Goal: Navigation & Orientation: Find specific page/section

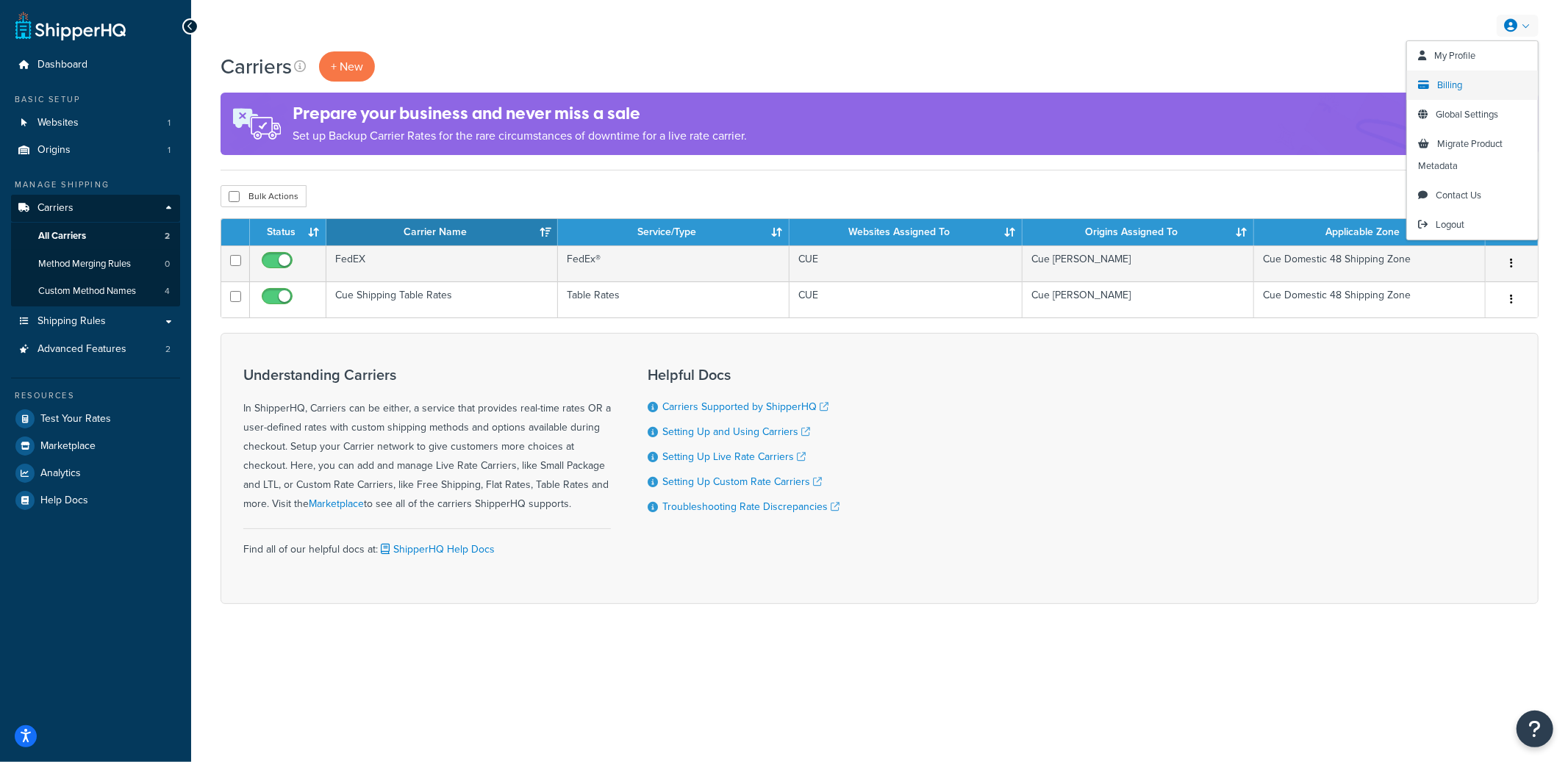
click at [1455, 85] on span "Billing" at bounding box center [1450, 85] width 25 height 14
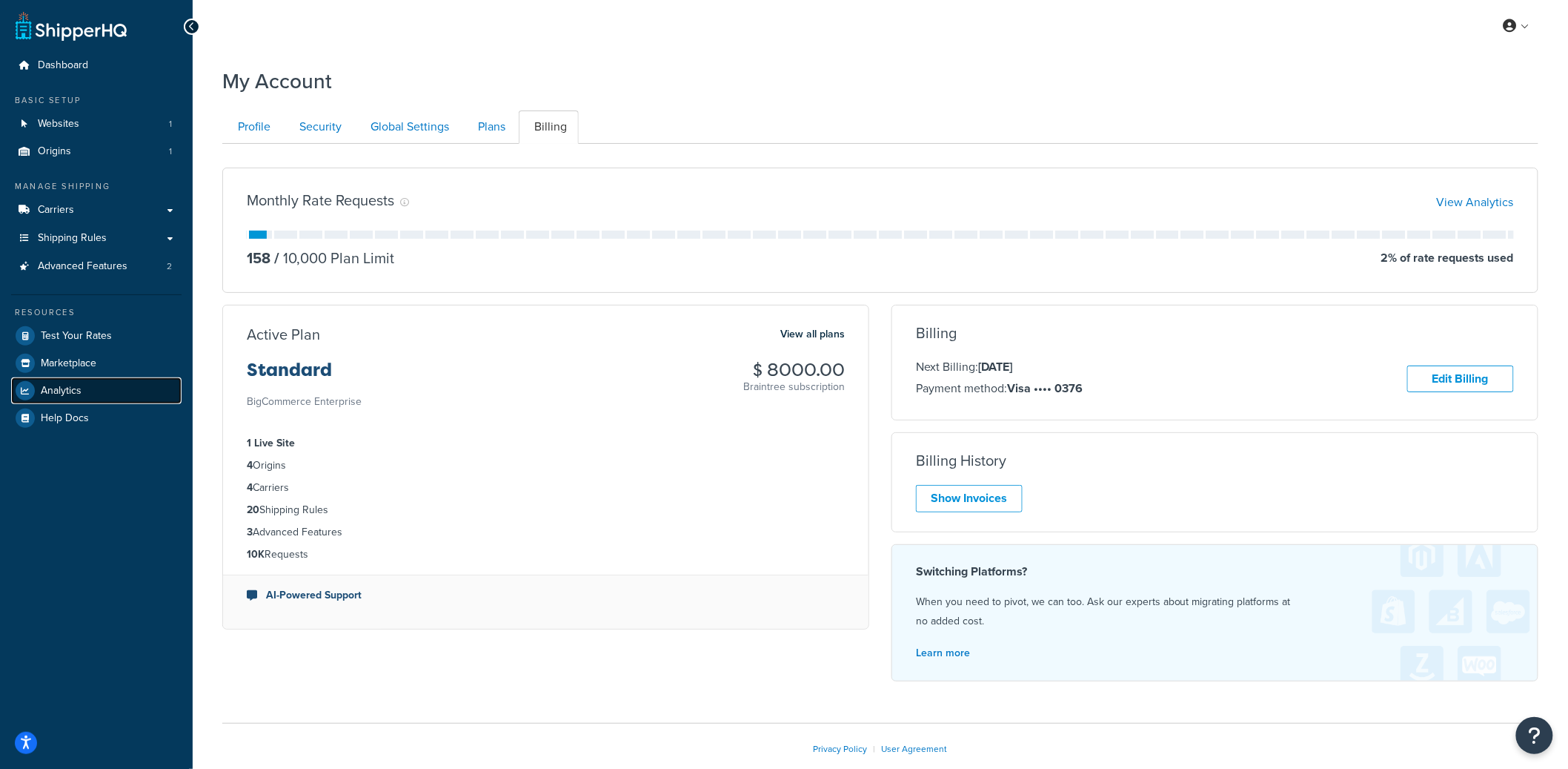
click at [51, 393] on span "Analytics" at bounding box center [61, 391] width 41 height 13
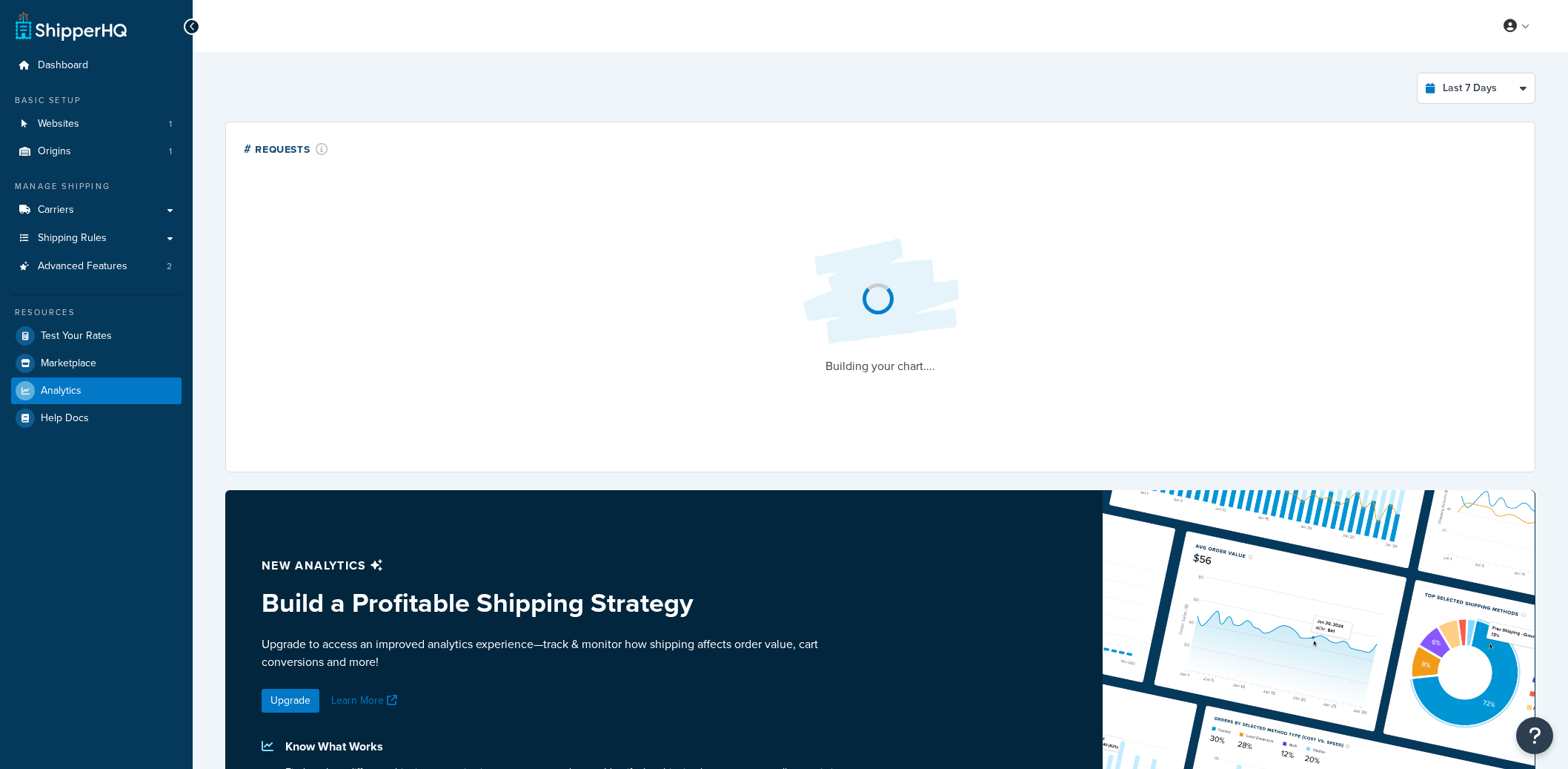
select select "last_7_days"
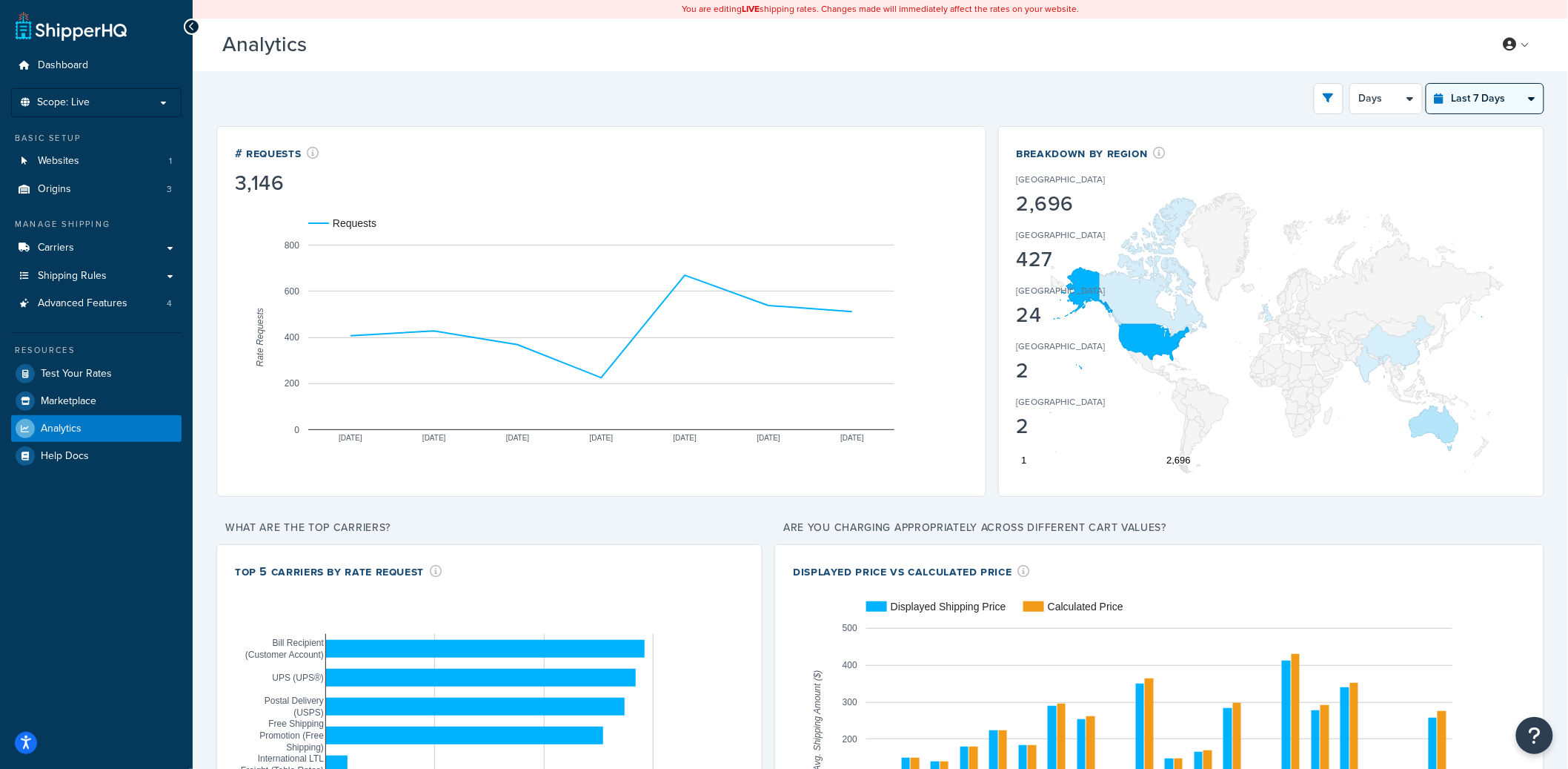
click at [1483, 101] on select "Last 24 Hours Last 7 Days Last 30 Days Last 3 Months Last 6 Months Last 12 Mont…" at bounding box center [1484, 98] width 117 height 30
select select "last_year"
click at [1427, 84] on select "Last 24 Hours Last 7 Days Last 30 Days Last 3 Months Last 6 Months Last 12 Mont…" at bounding box center [1484, 98] width 117 height 30
select select "1M"
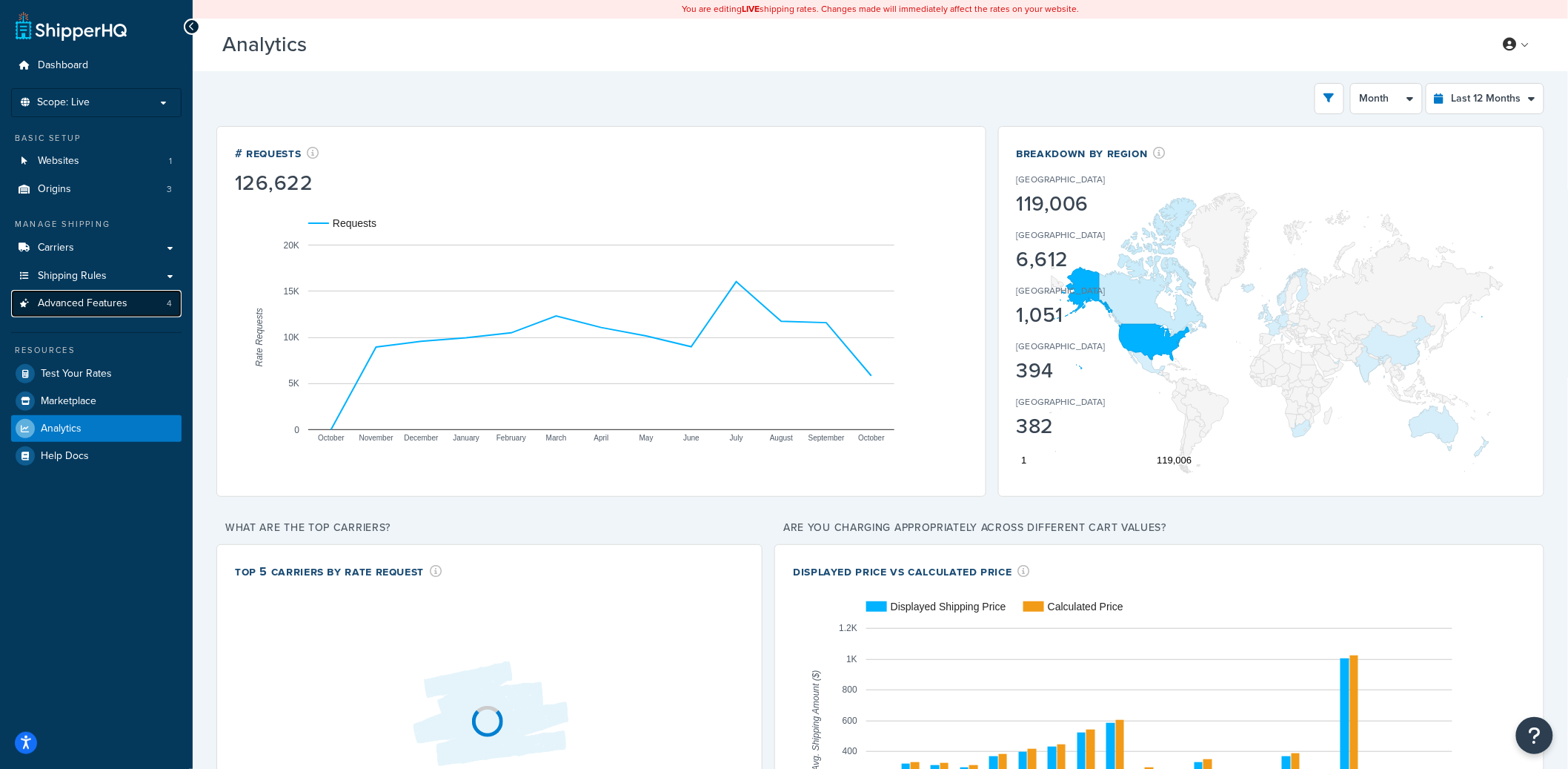
click at [72, 306] on span "Advanced Features" at bounding box center [82, 303] width 90 height 13
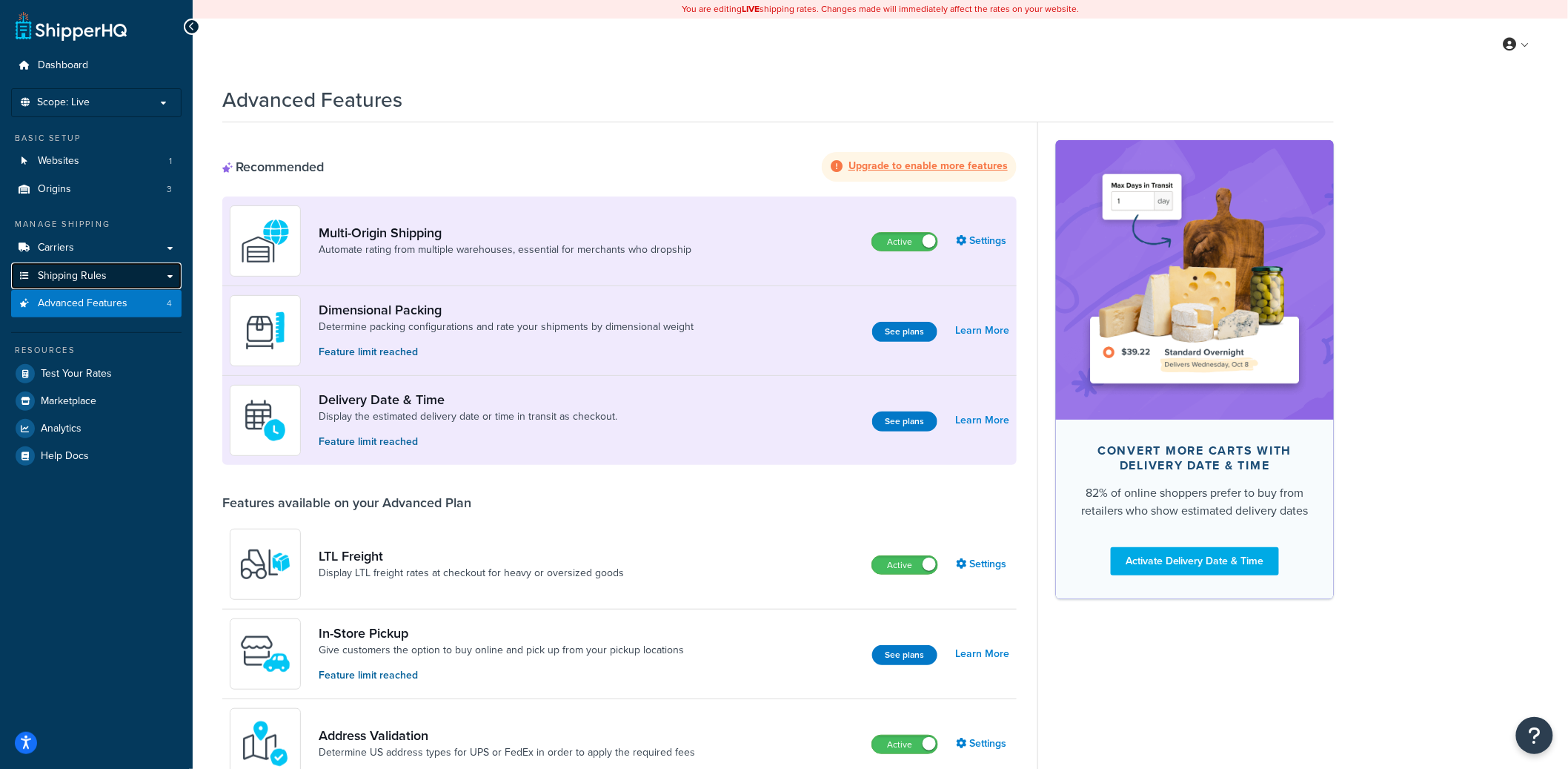
click at [84, 278] on span "Shipping Rules" at bounding box center [72, 276] width 69 height 13
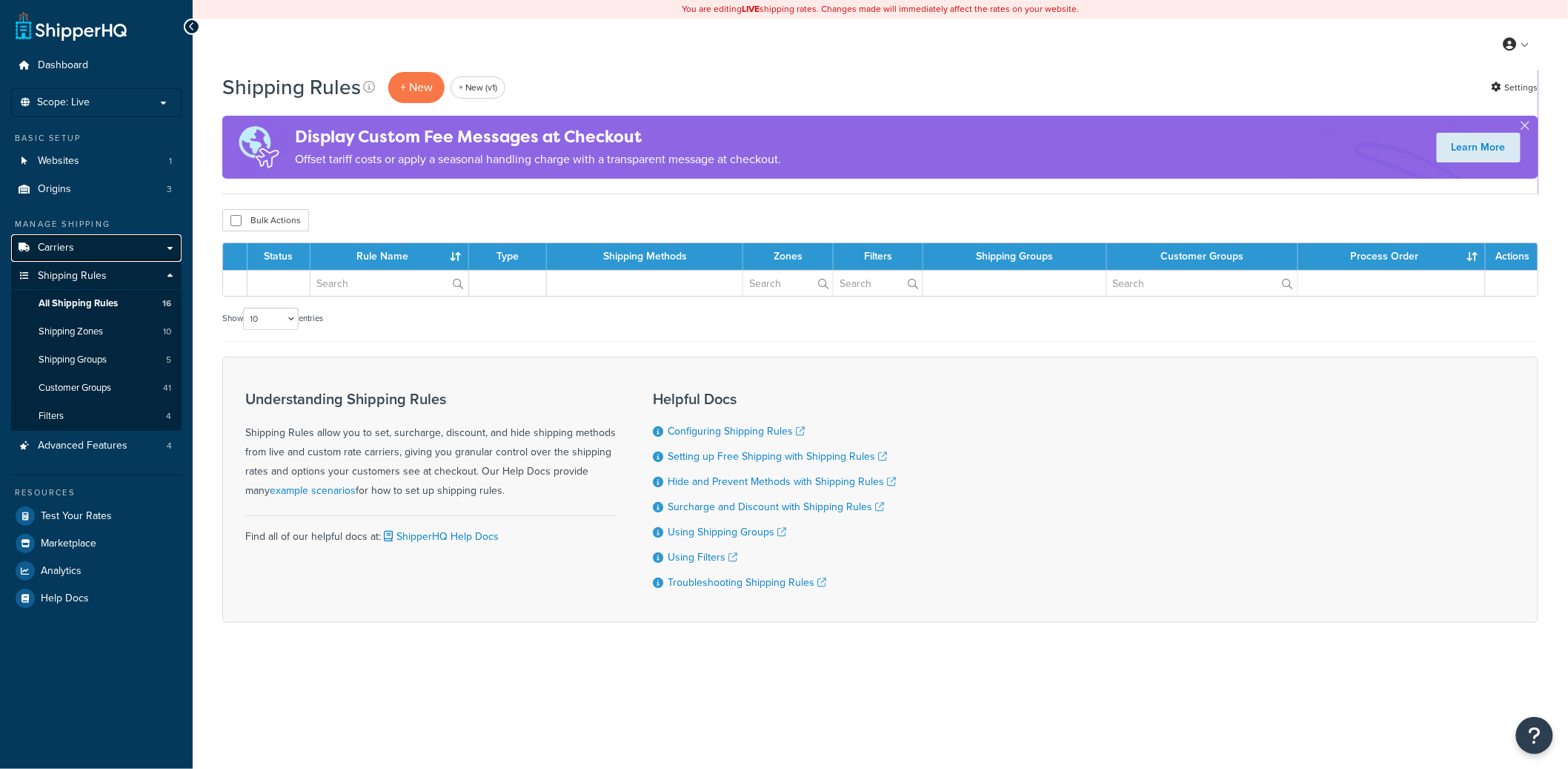
click at [99, 244] on link "Carriers" at bounding box center [96, 248] width 171 height 27
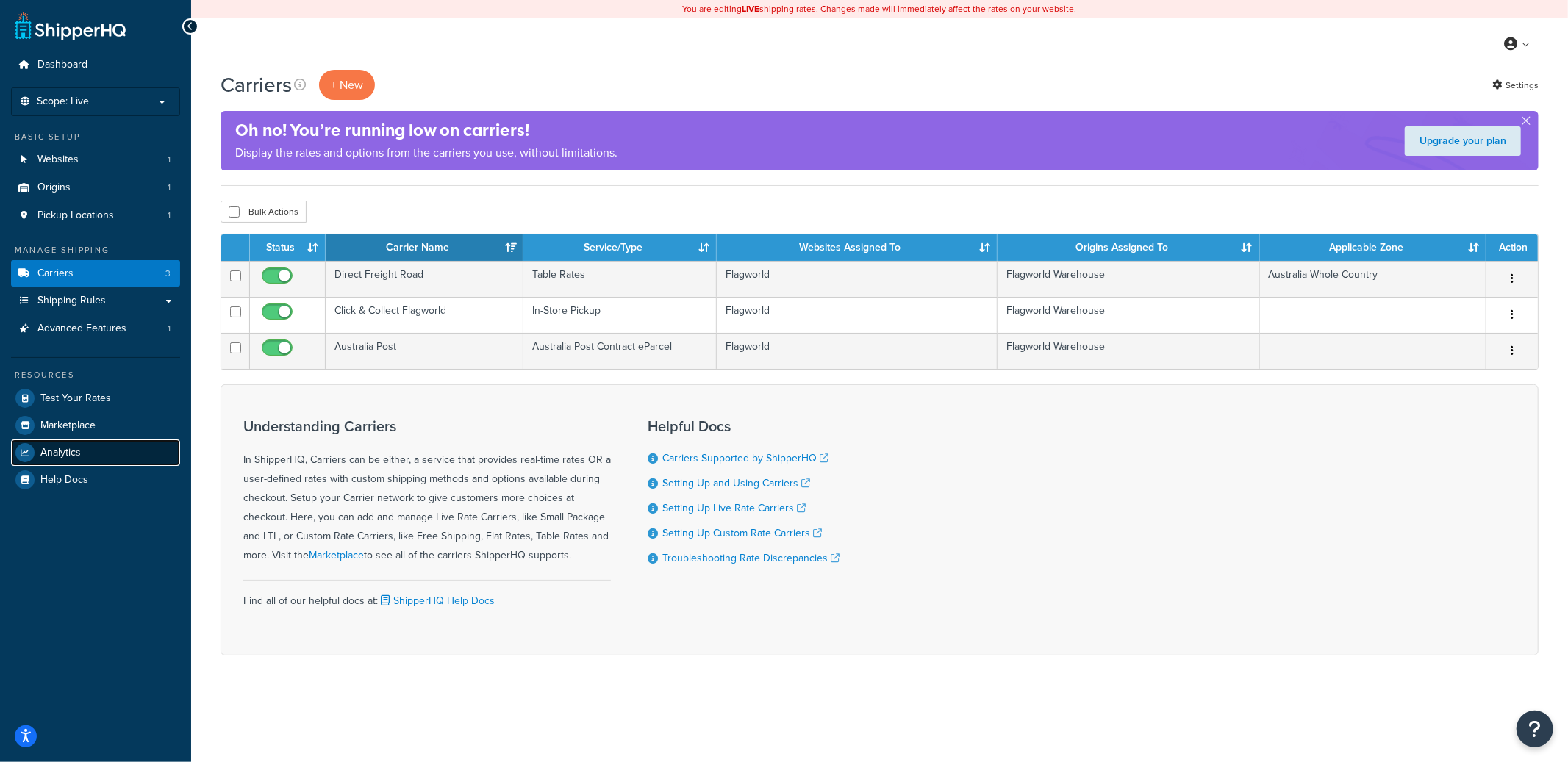
click at [70, 448] on span "Analytics" at bounding box center [61, 452] width 41 height 13
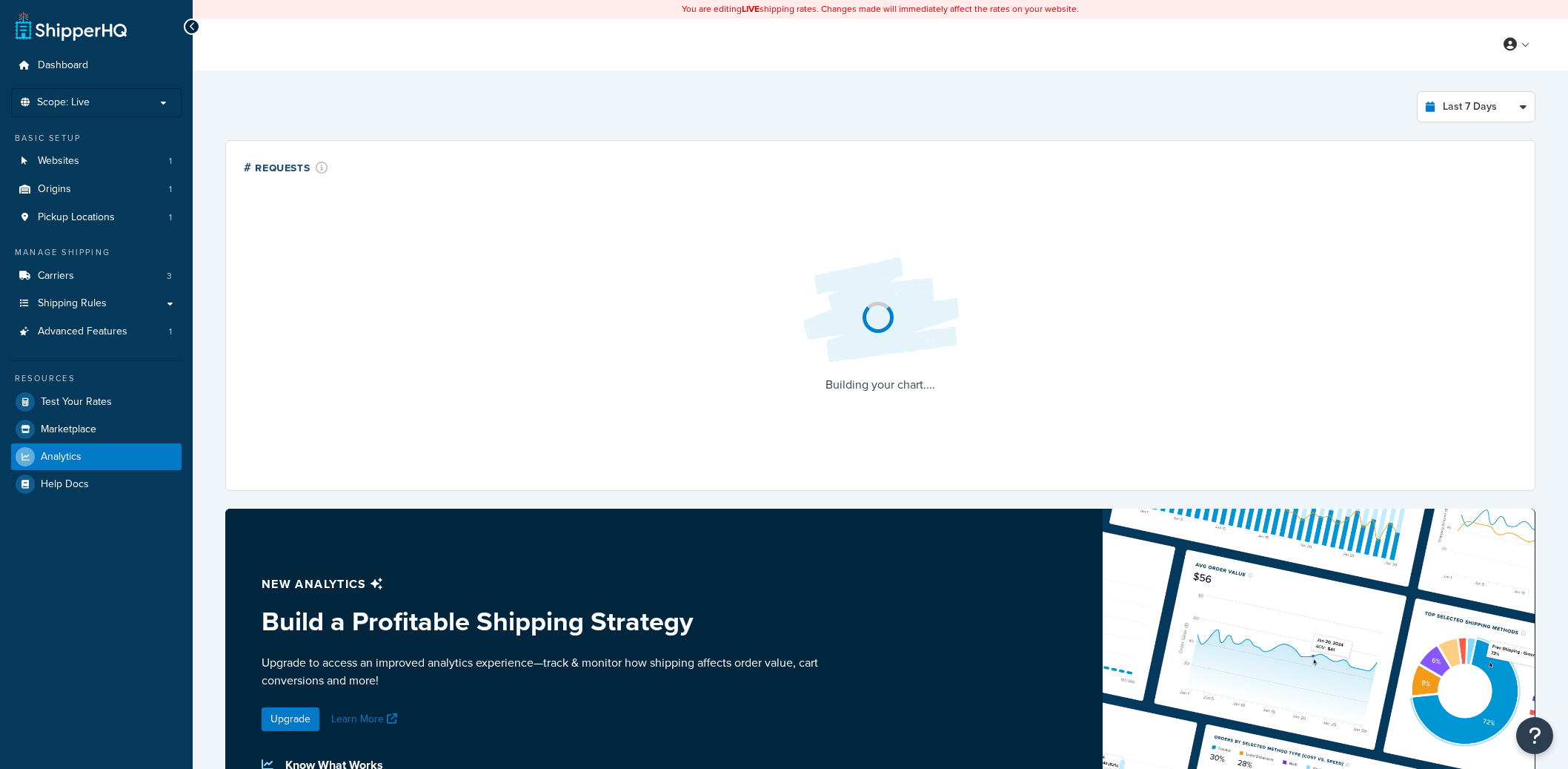
select select "last_7_days"
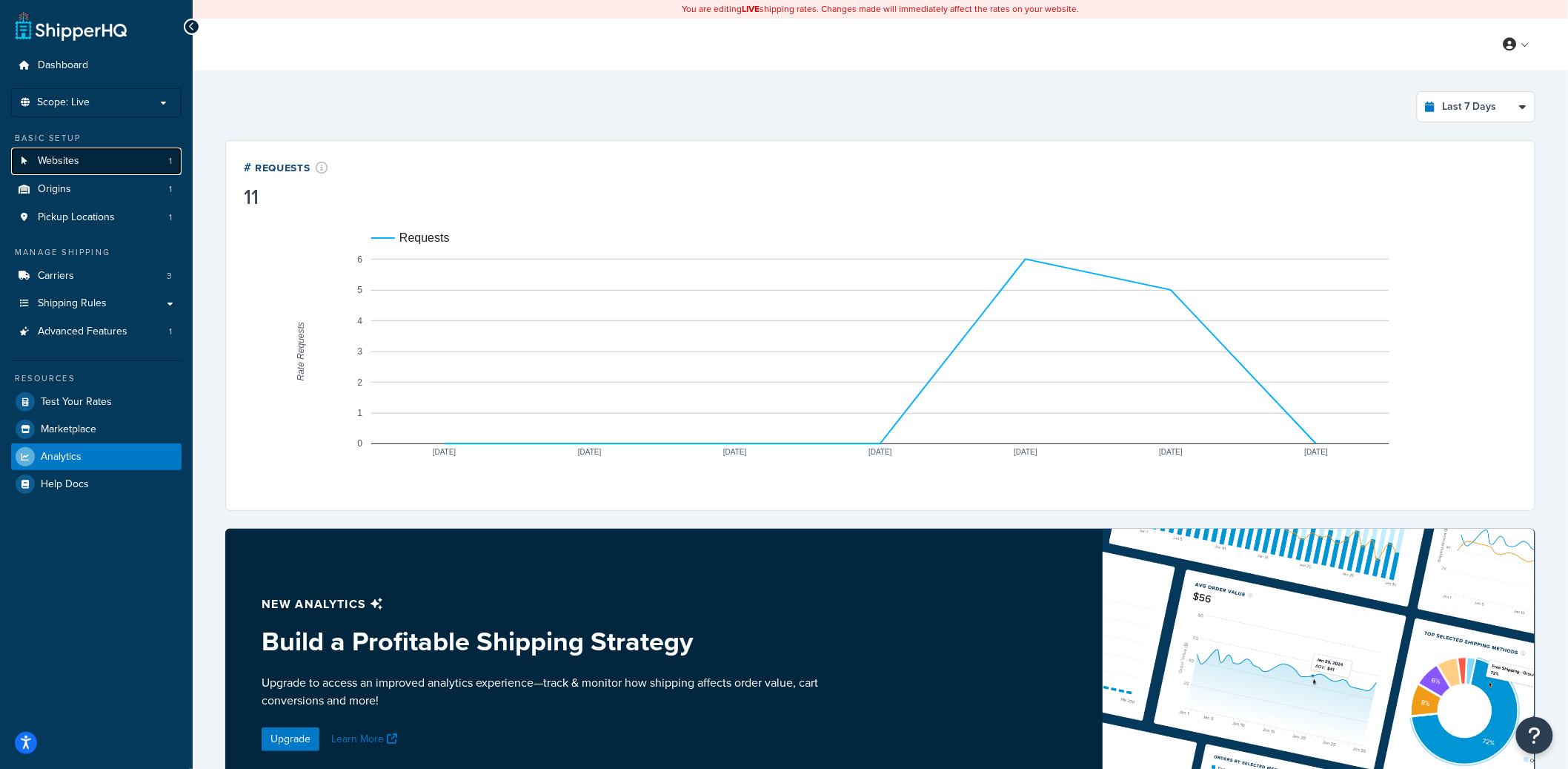
click at [69, 159] on span "Websites" at bounding box center [58, 161] width 42 height 13
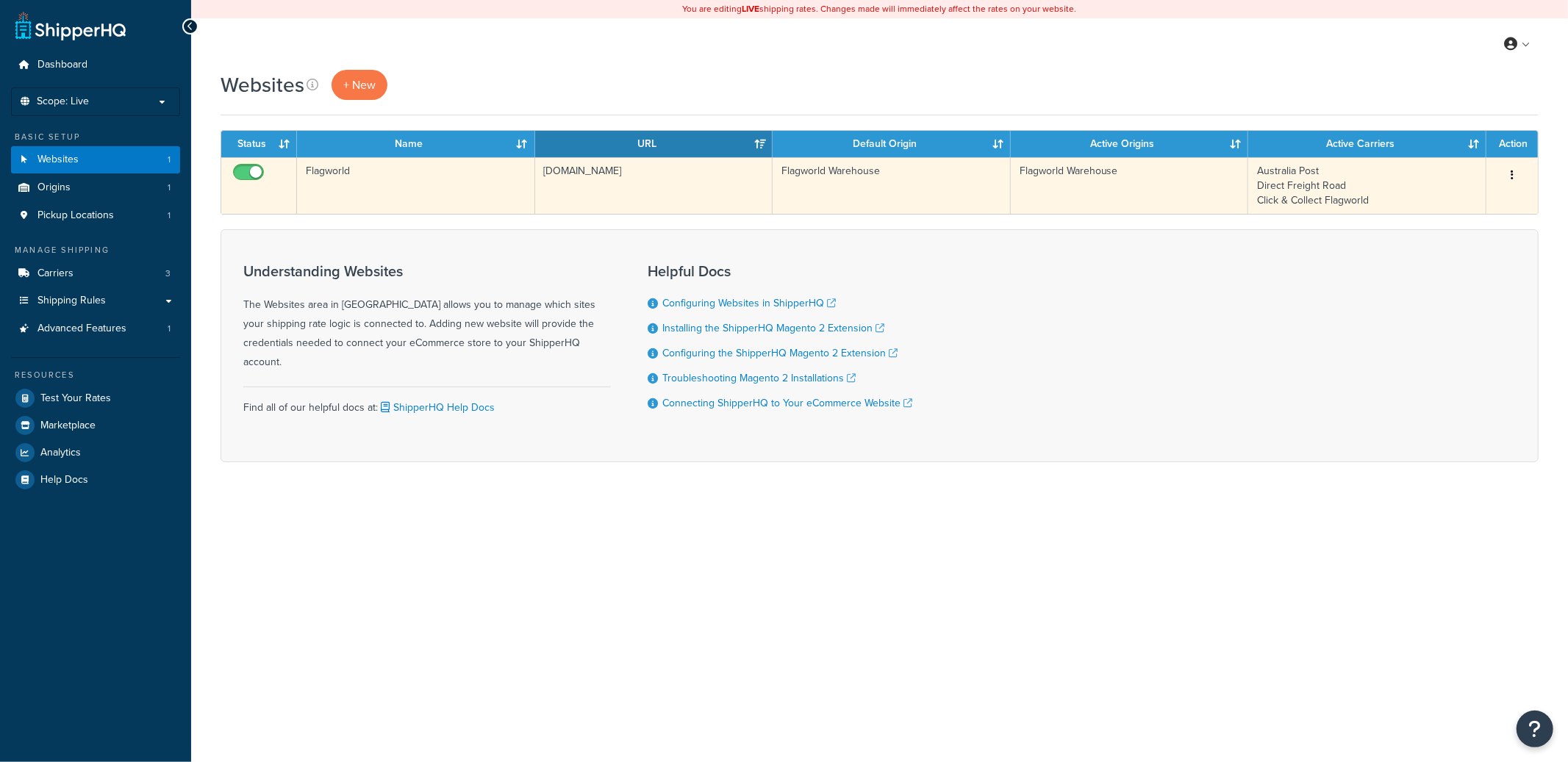
click at [625, 182] on td "[DOMAIN_NAME]" at bounding box center [653, 185] width 238 height 57
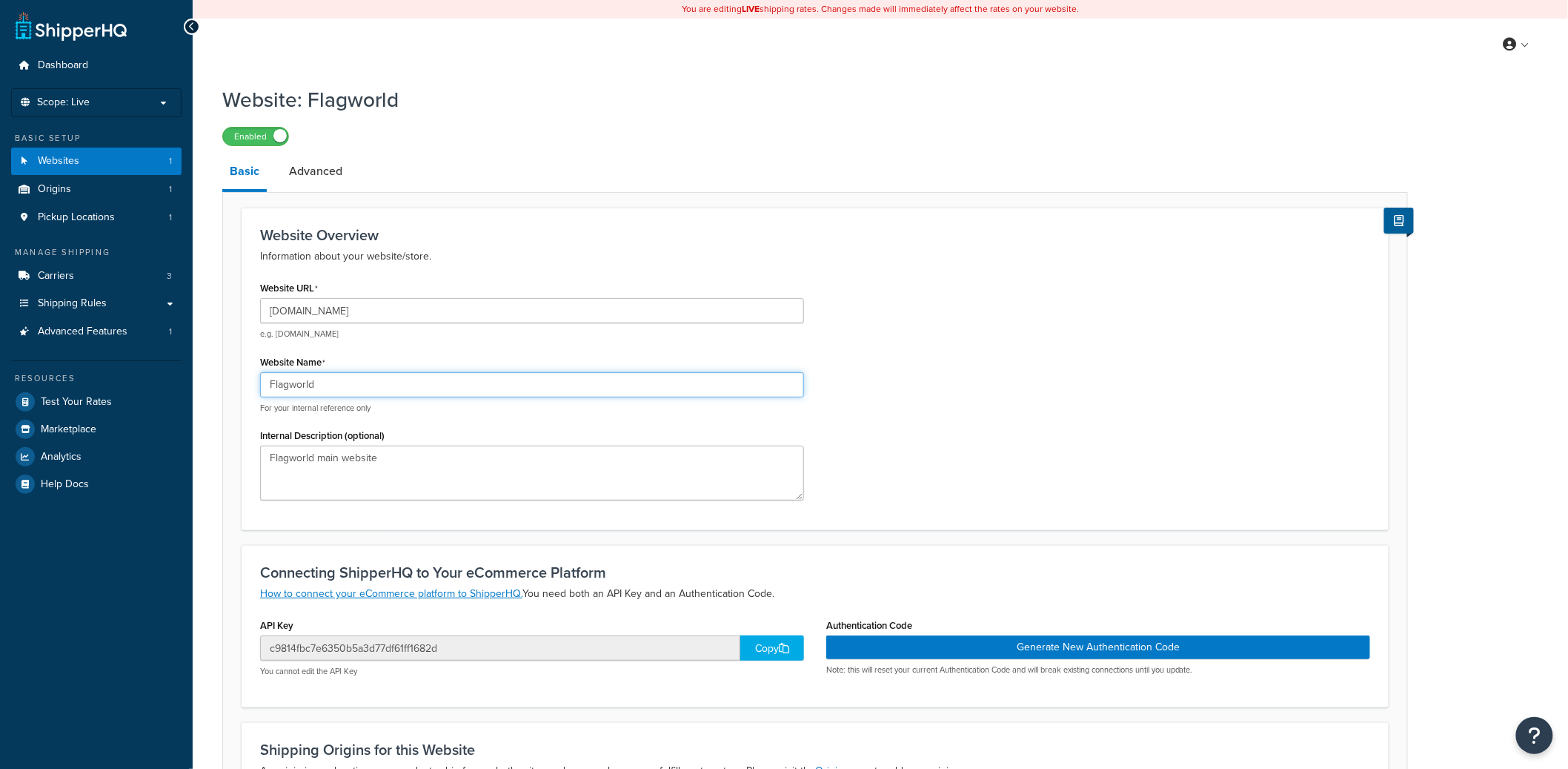
click at [420, 376] on input "Flagworld" at bounding box center [532, 385] width 544 height 26
click at [410, 316] on input "[DOMAIN_NAME]" at bounding box center [532, 311] width 544 height 26
click at [410, 316] on input "flagworld.com.au" at bounding box center [532, 311] width 544 height 26
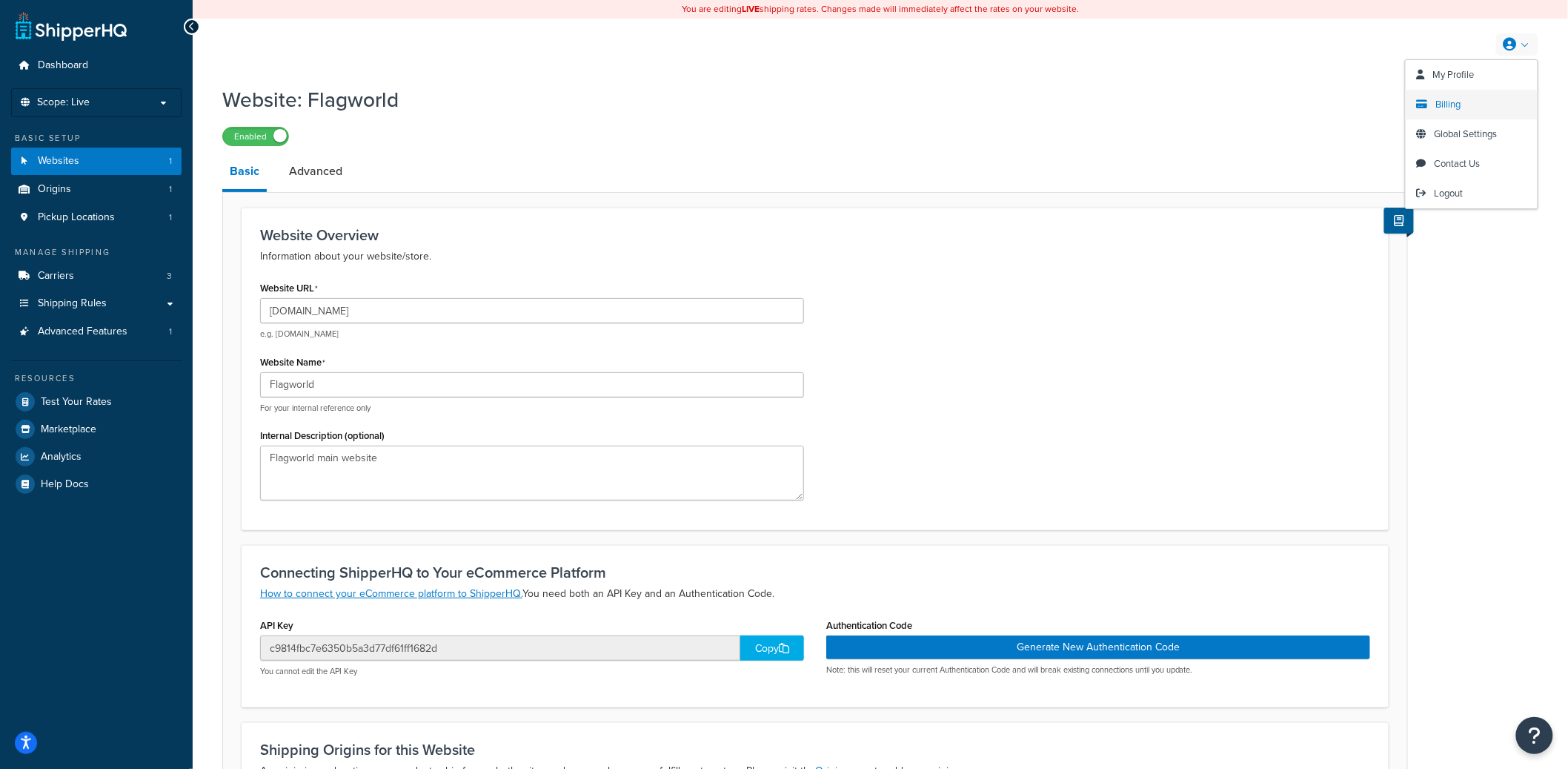
click at [1472, 104] on link "Billing" at bounding box center [1472, 104] width 132 height 30
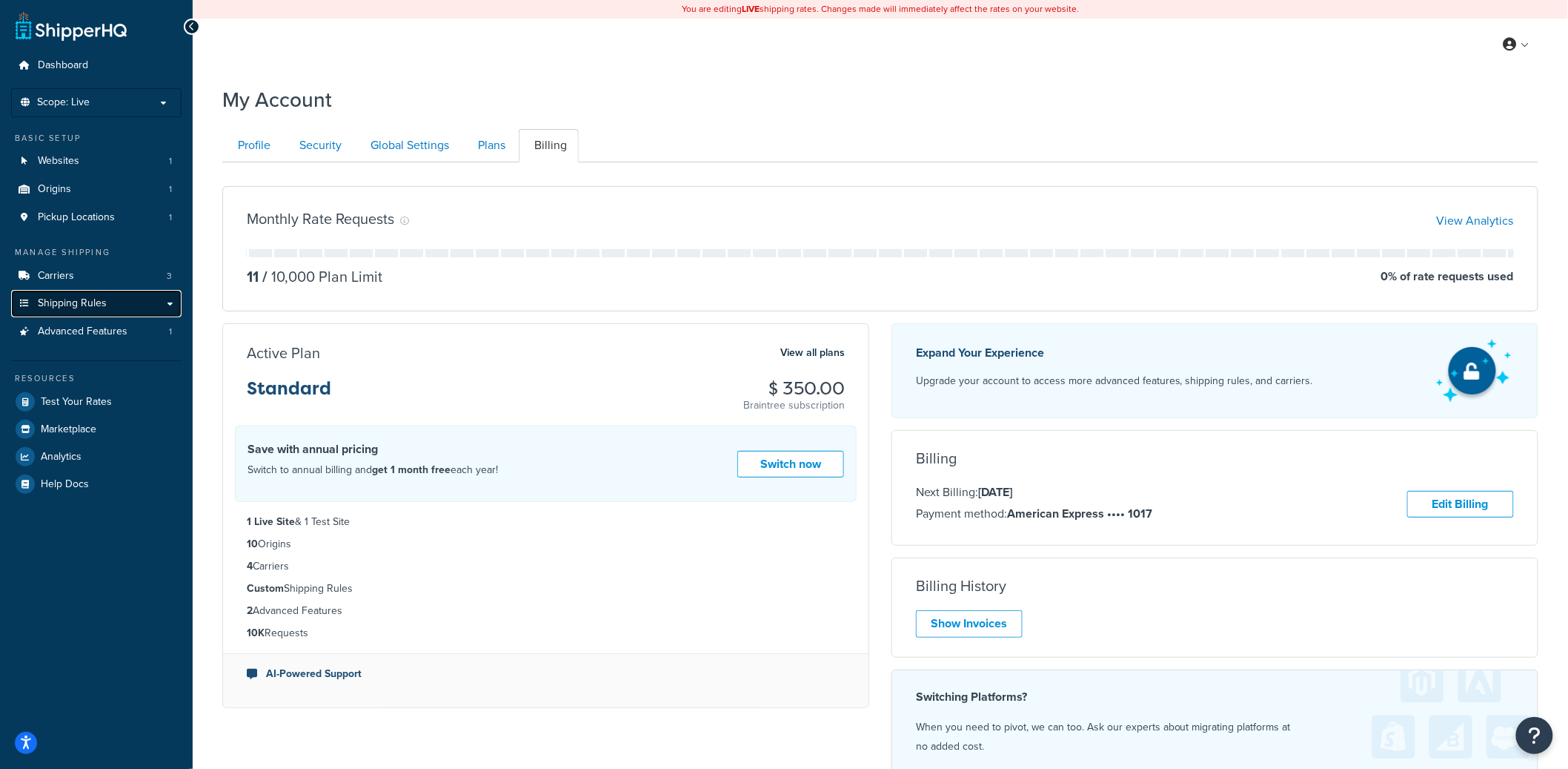
click at [107, 291] on link "Shipping Rules" at bounding box center [96, 304] width 171 height 27
click at [105, 287] on link "Carriers 3" at bounding box center [96, 277] width 171 height 27
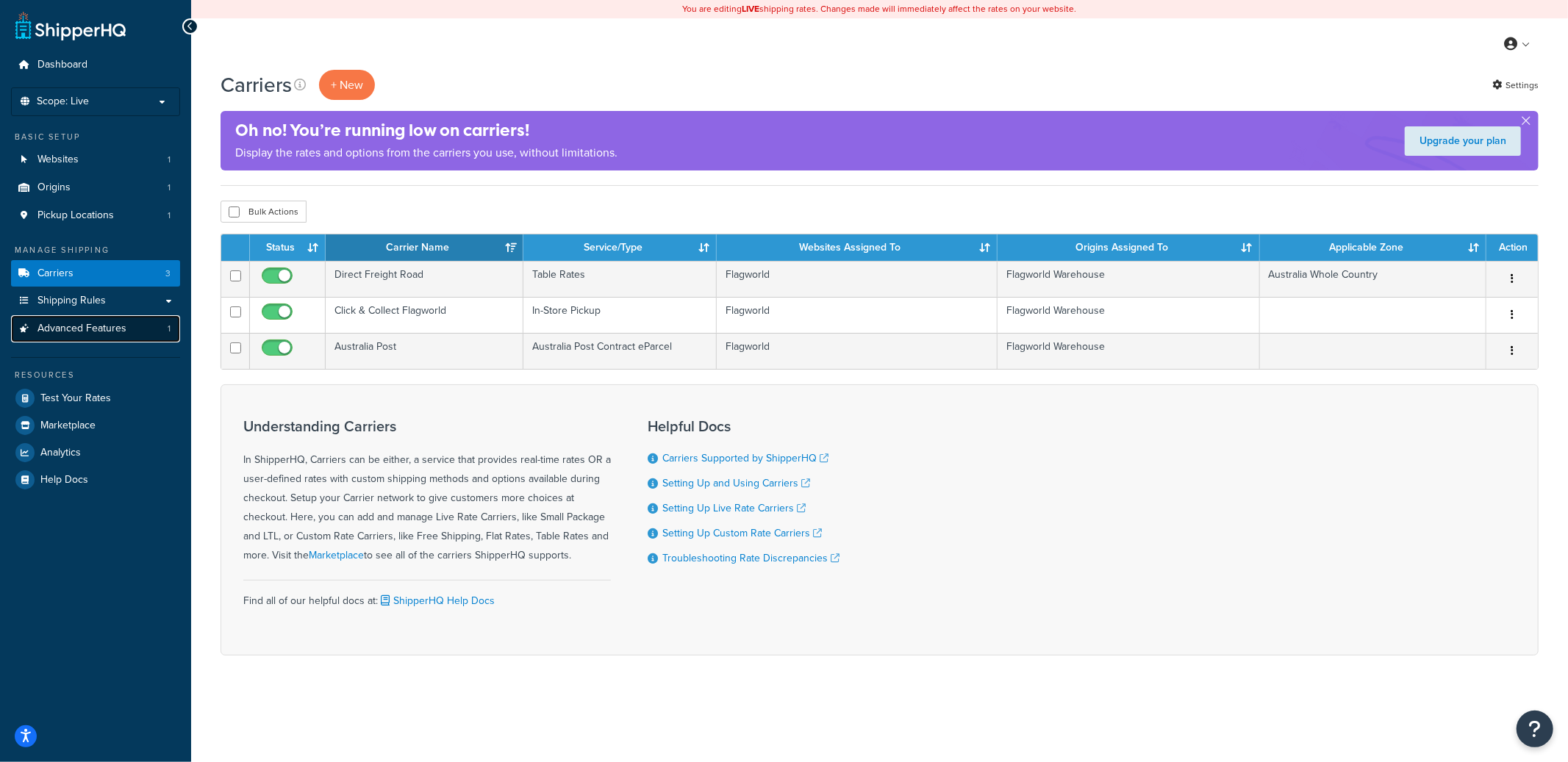
click at [129, 334] on link "Advanced Features 1" at bounding box center [96, 329] width 169 height 27
